Goal: Information Seeking & Learning: Find specific fact

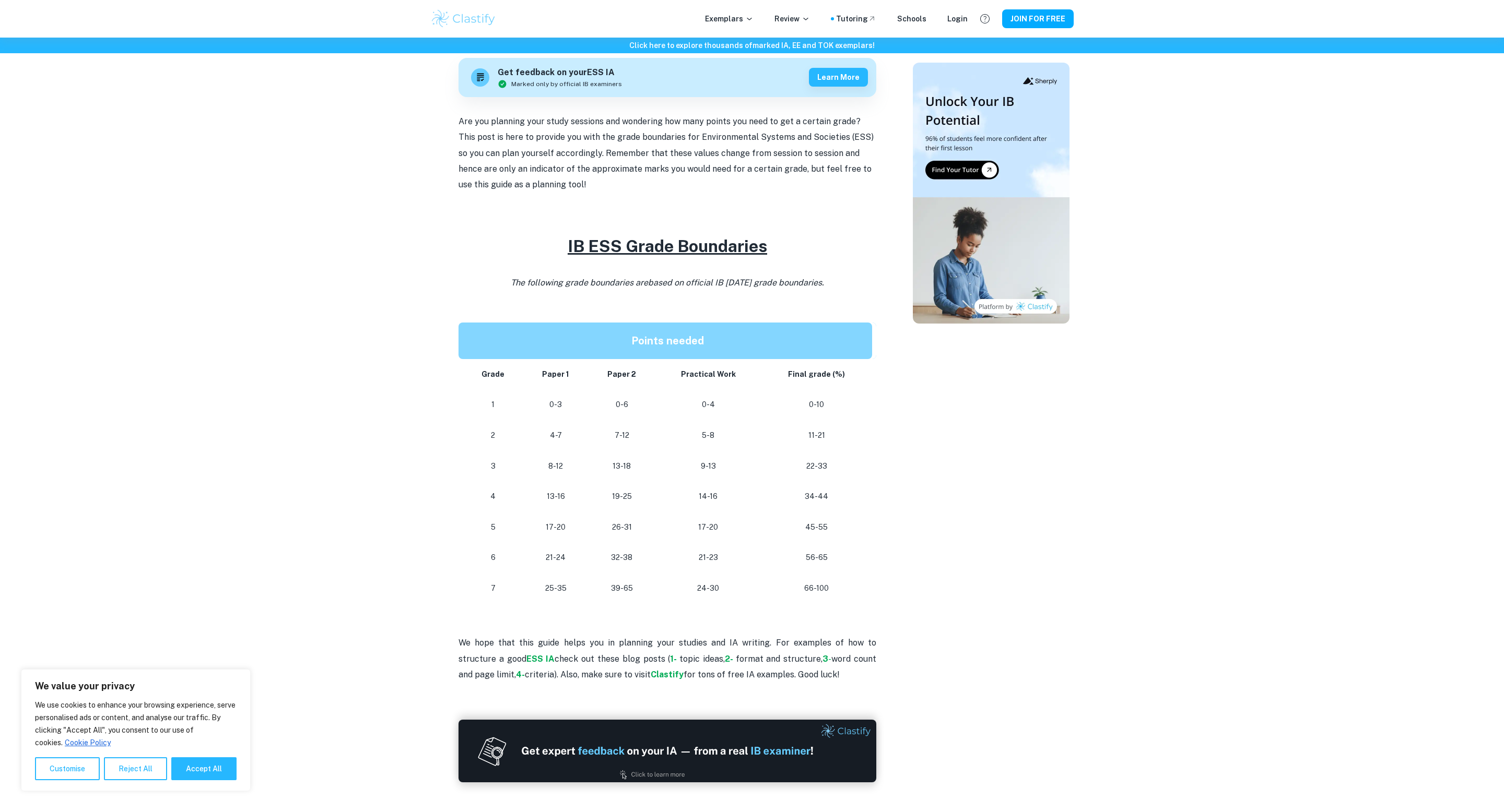
scroll to position [331, 0]
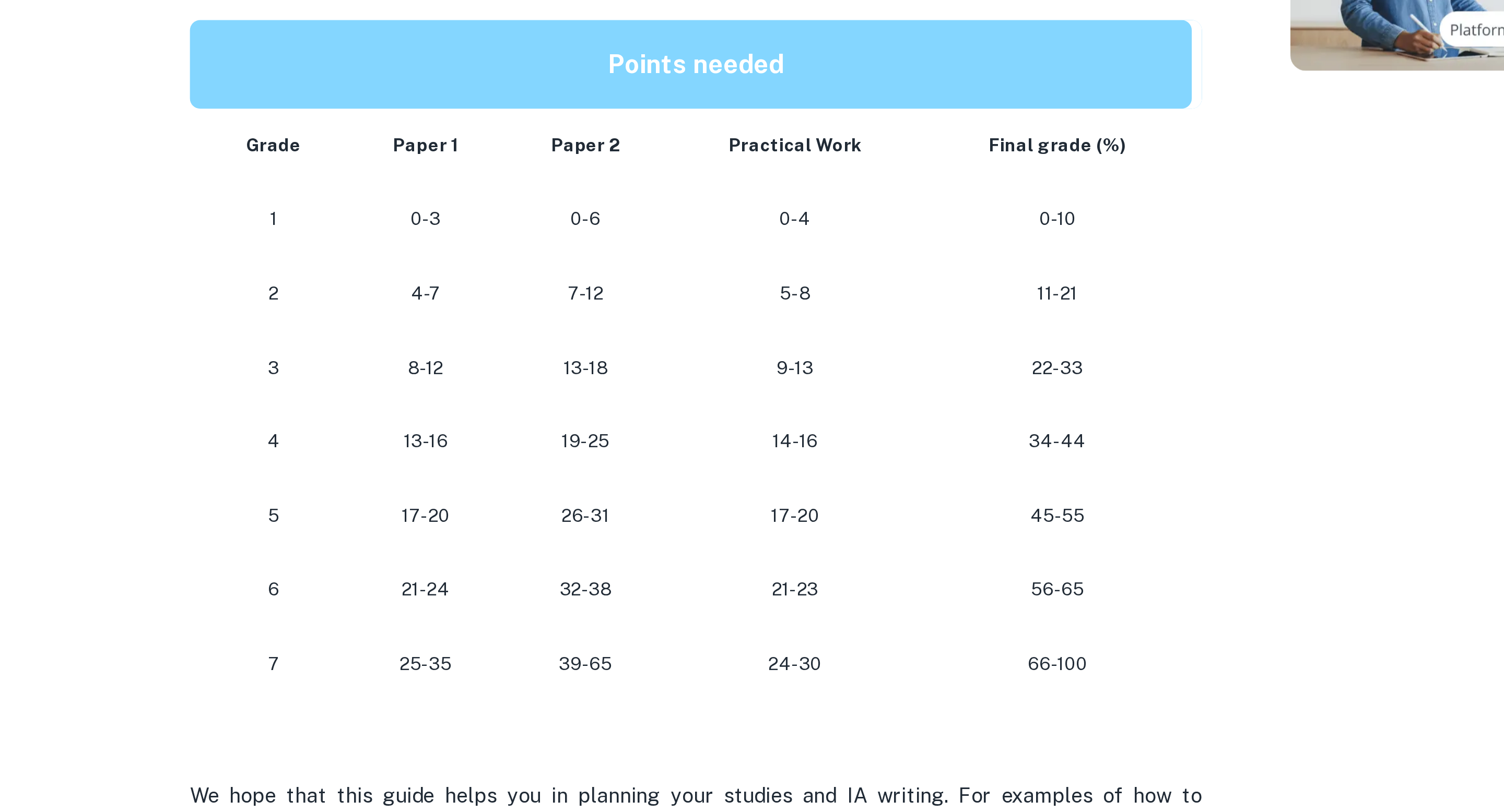
click at [563, 542] on p "21-24" at bounding box center [555, 537] width 48 height 14
drag, startPoint x: 481, startPoint y: 539, endPoint x: 856, endPoint y: 537, distance: 375.0
click at [856, 537] on tr "[PHONE_NUMBER] [PHONE_NUMBER]" at bounding box center [667, 537] width 417 height 31
click at [714, 537] on p "21-23" at bounding box center [708, 537] width 90 height 14
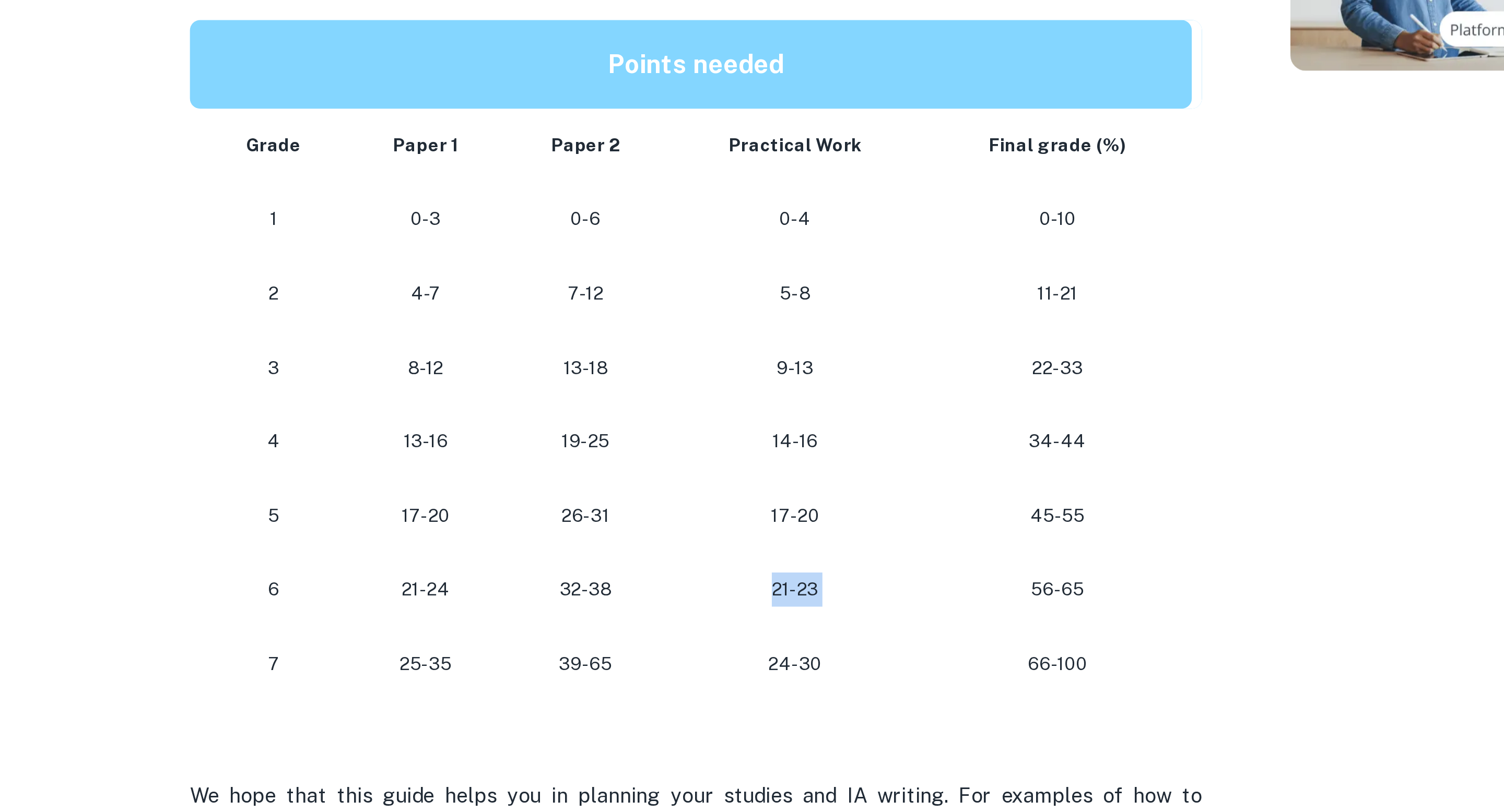
click at [714, 537] on p "21-23" at bounding box center [708, 537] width 90 height 14
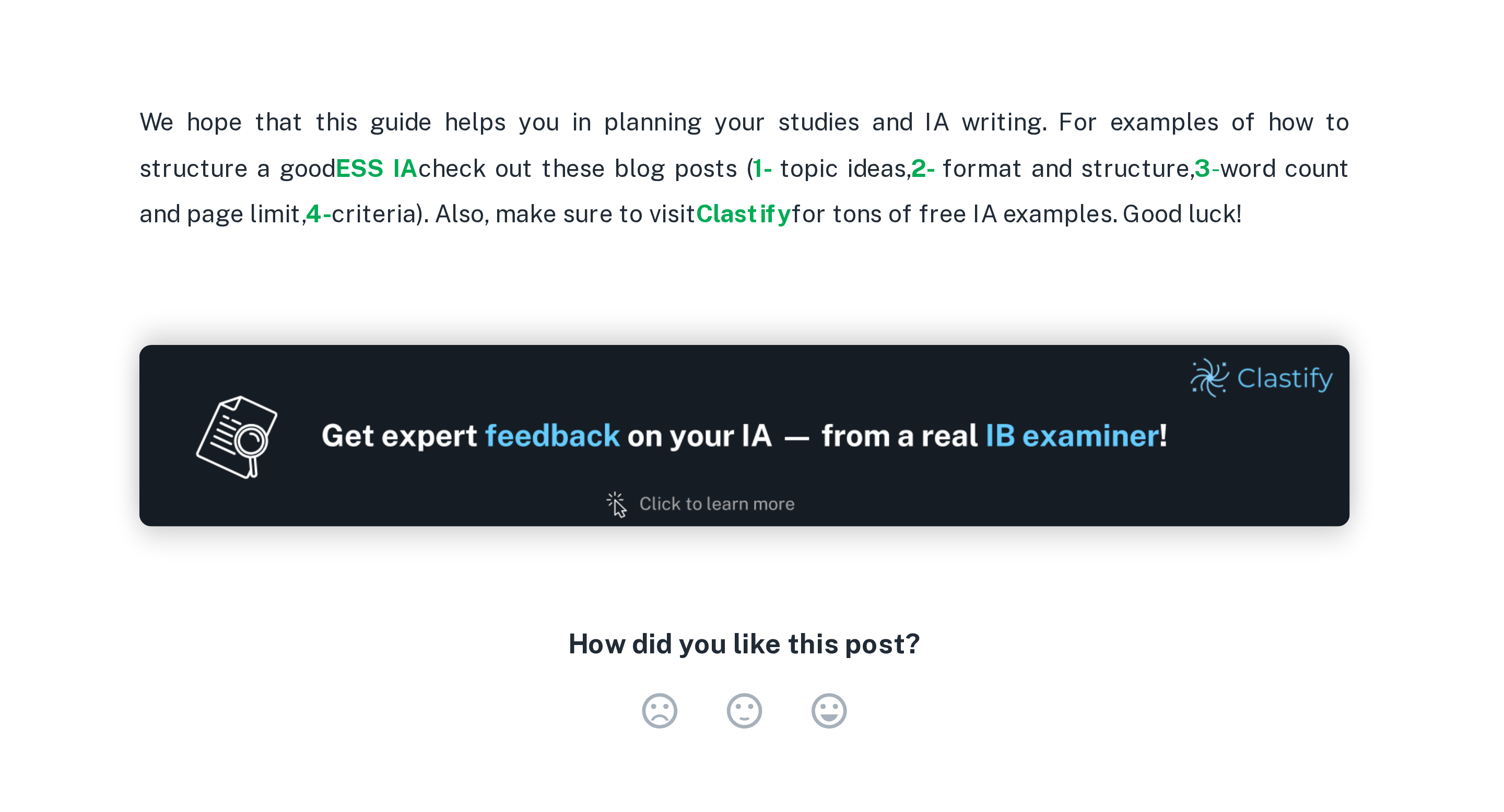
scroll to position [379, 0]
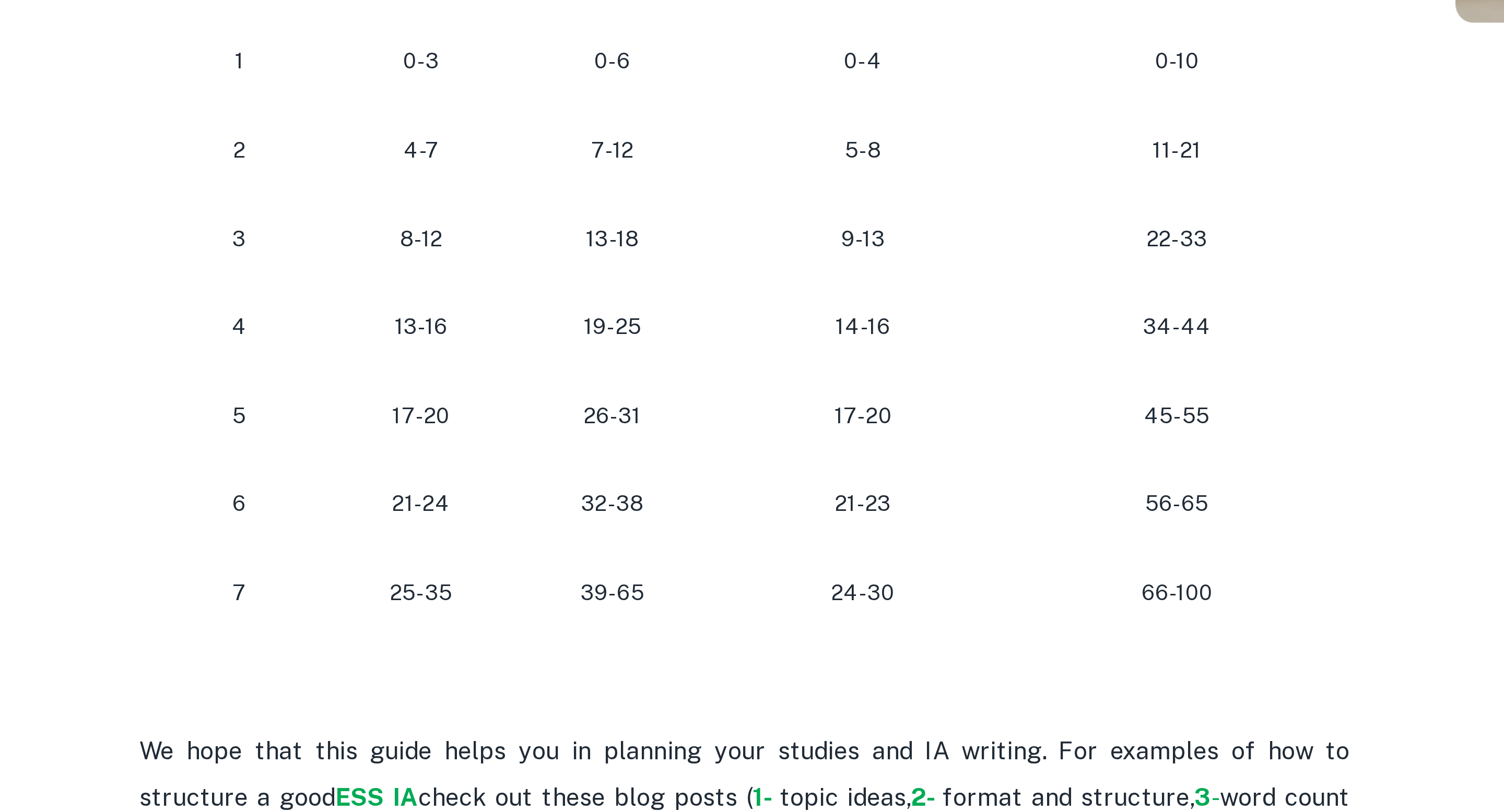
drag, startPoint x: 705, startPoint y: 460, endPoint x: 779, endPoint y: 459, distance: 74.0
click at [777, 459] on tr "[PHONE_NUMBER] [PHONE_NUMBER]" at bounding box center [667, 459] width 417 height 31
